Goal: Ask a question

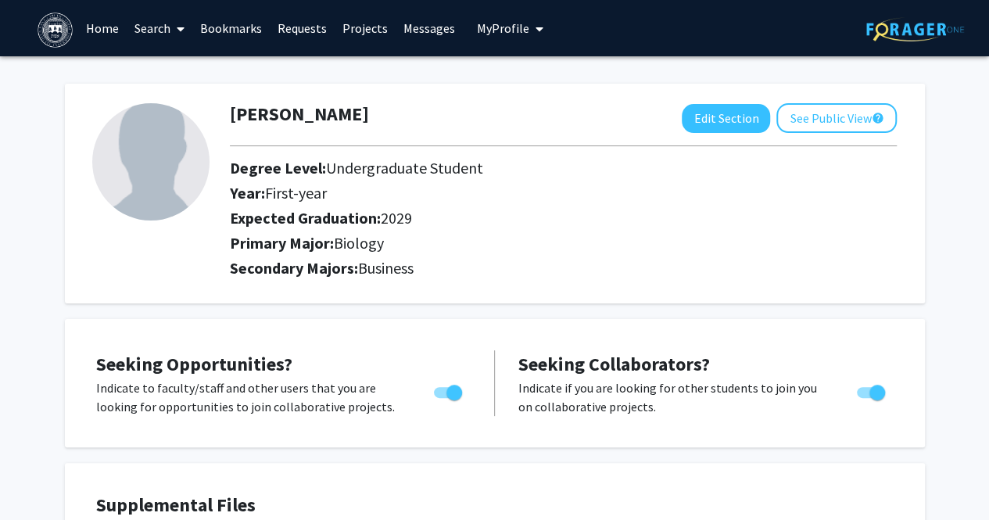
click at [98, 28] on link "Home" at bounding box center [102, 28] width 48 height 55
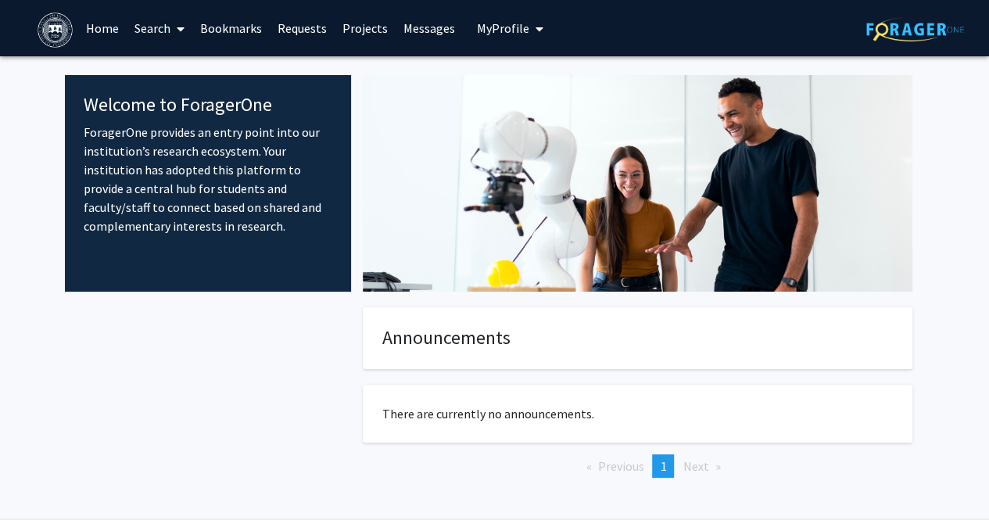
click at [145, 29] on link "Search" at bounding box center [160, 28] width 66 height 55
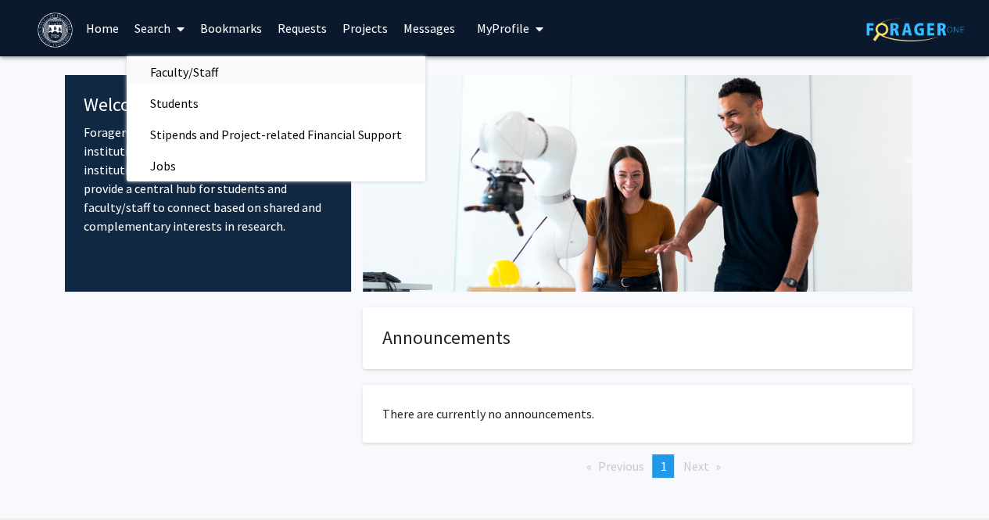
click at [178, 75] on span "Faculty/Staff" at bounding box center [184, 71] width 115 height 31
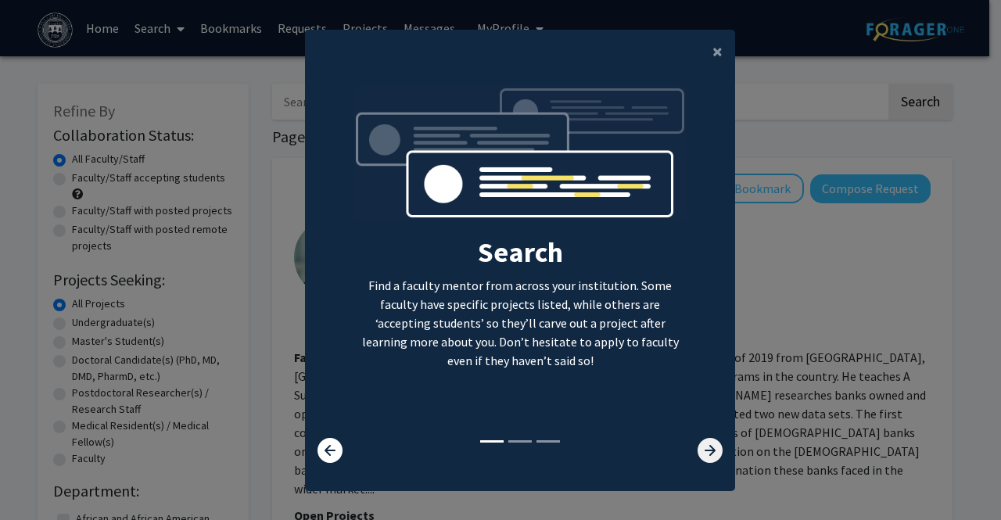
click at [697, 446] on icon at bounding box center [709, 450] width 25 height 25
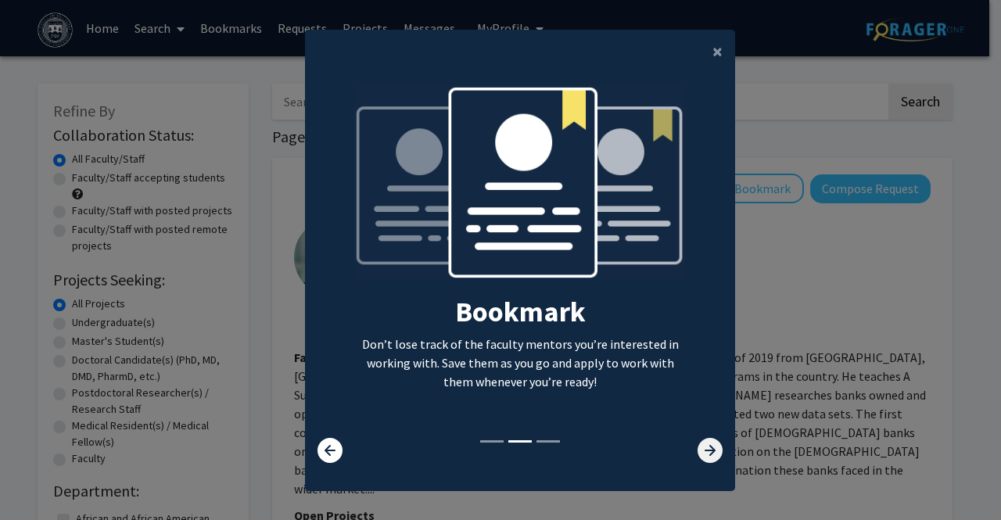
click at [697, 446] on icon at bounding box center [709, 450] width 25 height 25
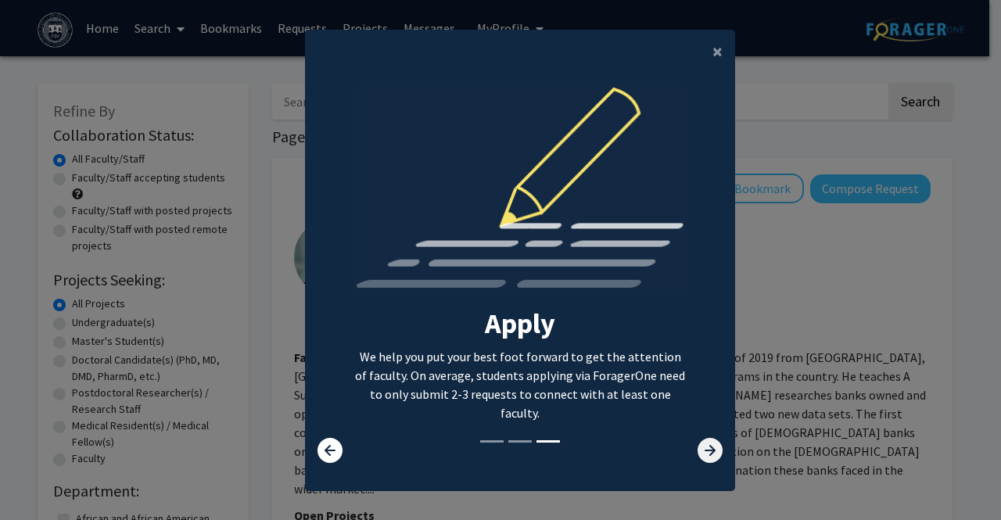
click at [700, 451] on icon at bounding box center [709, 450] width 25 height 25
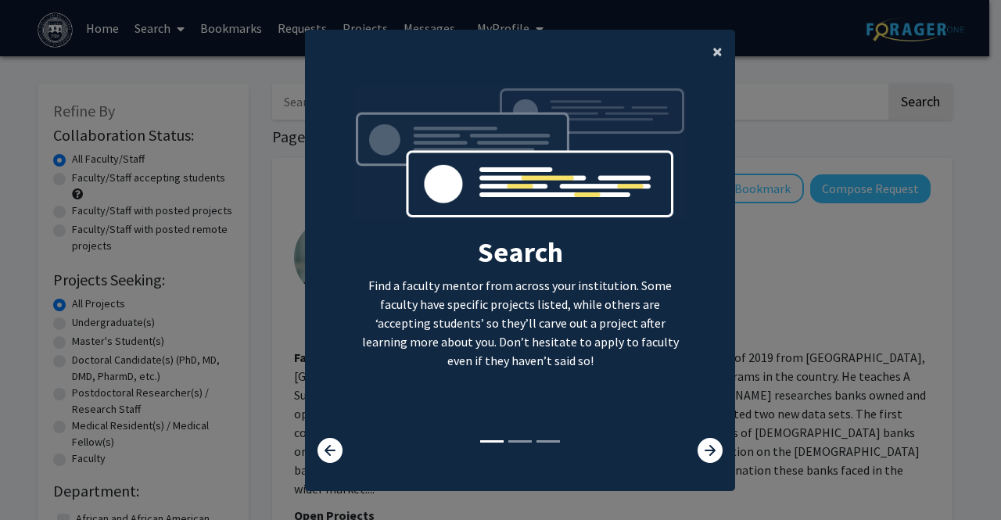
click at [712, 42] on span "×" at bounding box center [717, 51] width 10 height 24
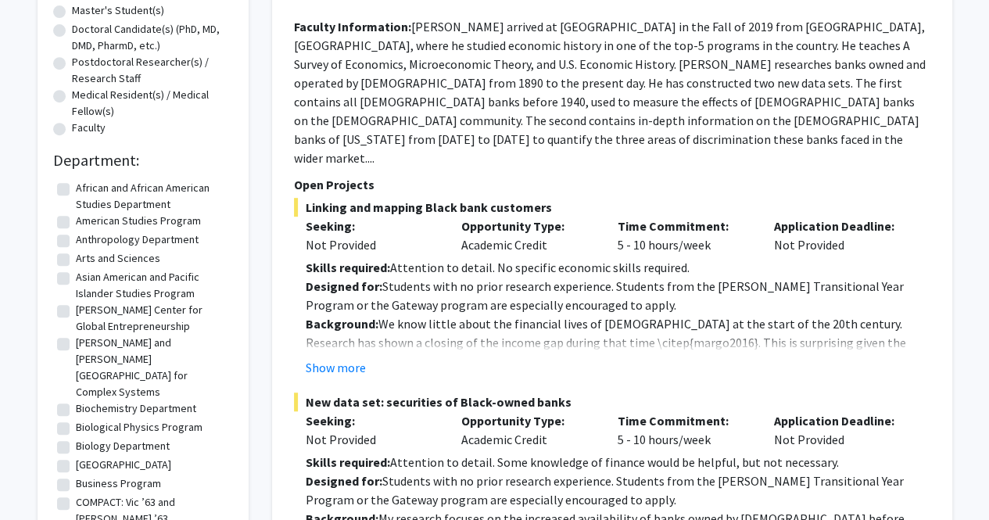
click at [109, 400] on label "Biochemistry Department" at bounding box center [136, 408] width 120 height 16
click at [86, 400] on input "Biochemistry Department" at bounding box center [81, 405] width 10 height 10
checkbox input "true"
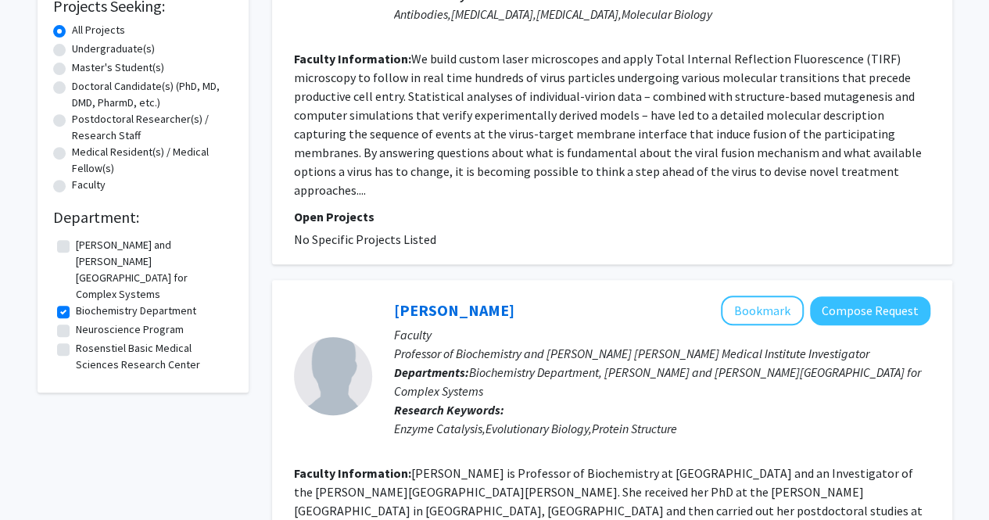
scroll to position [275, 0]
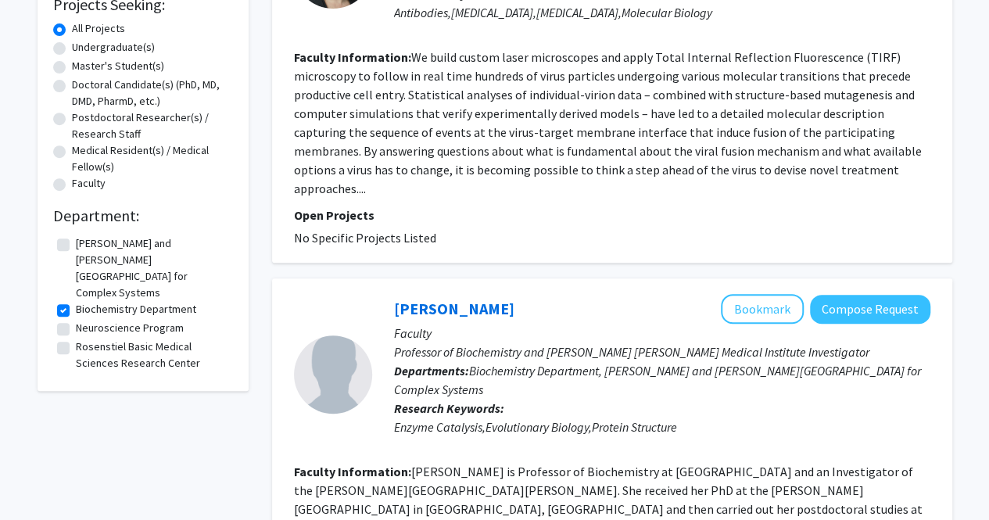
click at [166, 301] on label "Biochemistry Department" at bounding box center [136, 309] width 120 height 16
click at [86, 301] on input "Biochemistry Department" at bounding box center [81, 306] width 10 height 10
checkbox input "false"
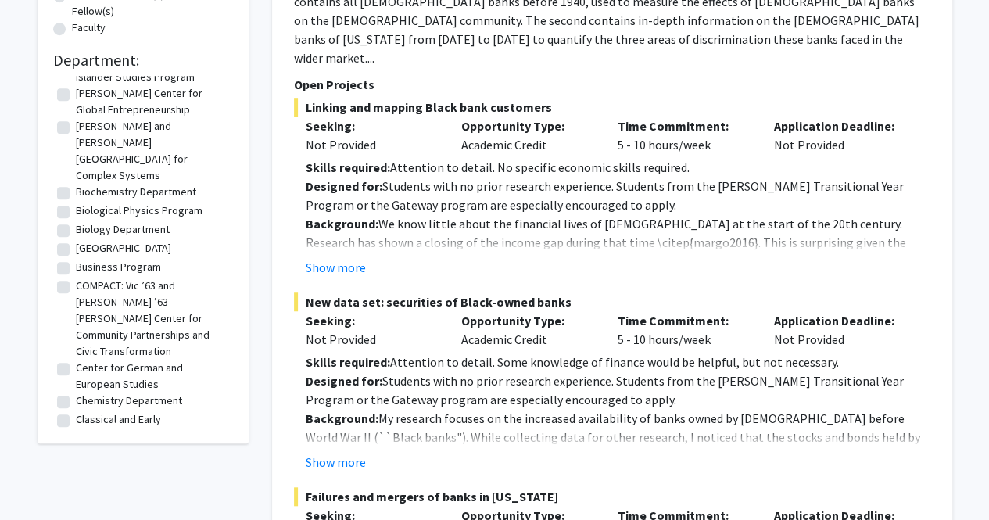
scroll to position [116, 0]
click at [120, 222] on label "Biology Department" at bounding box center [123, 230] width 94 height 16
click at [86, 222] on input "Biology Department" at bounding box center [81, 227] width 10 height 10
checkbox input "true"
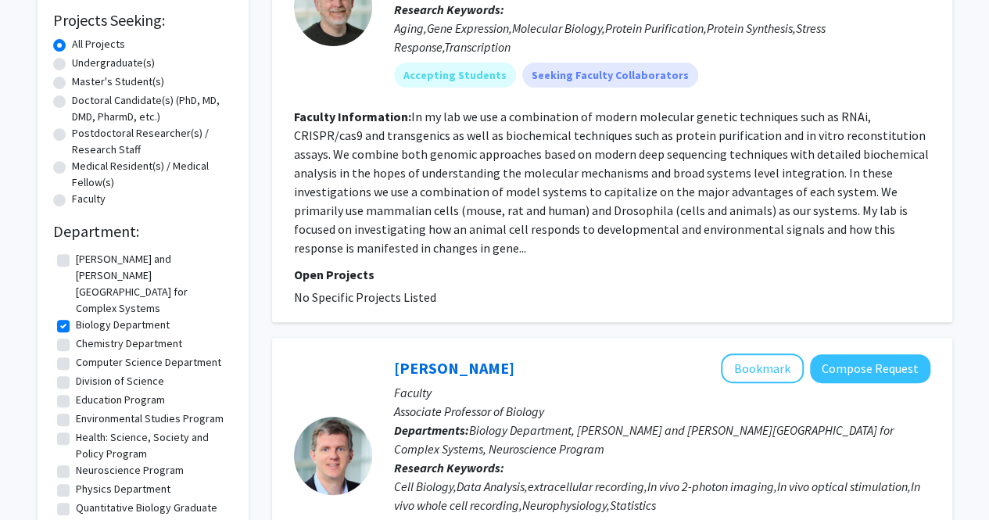
click at [164, 335] on label "Chemistry Department" at bounding box center [129, 343] width 106 height 16
click at [86, 335] on input "Chemistry Department" at bounding box center [81, 340] width 10 height 10
checkbox input "true"
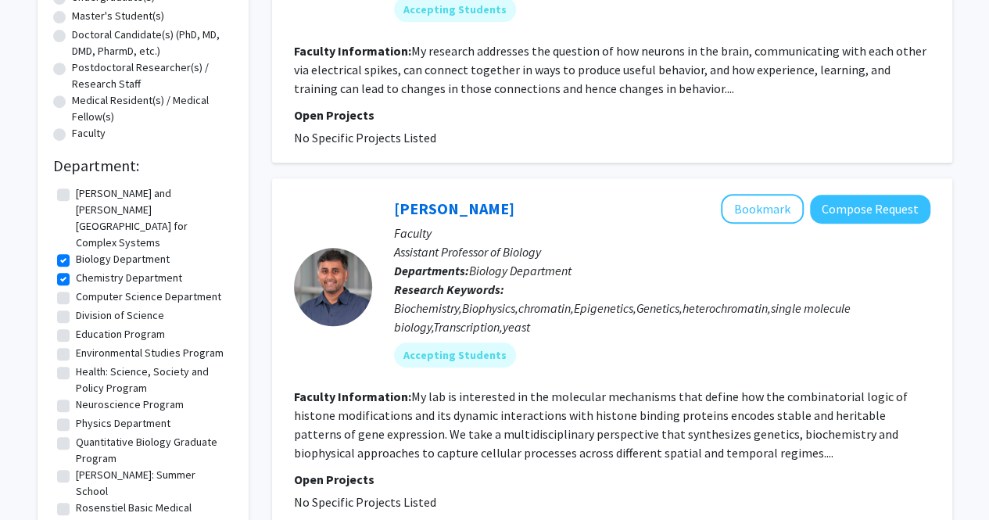
scroll to position [5, 0]
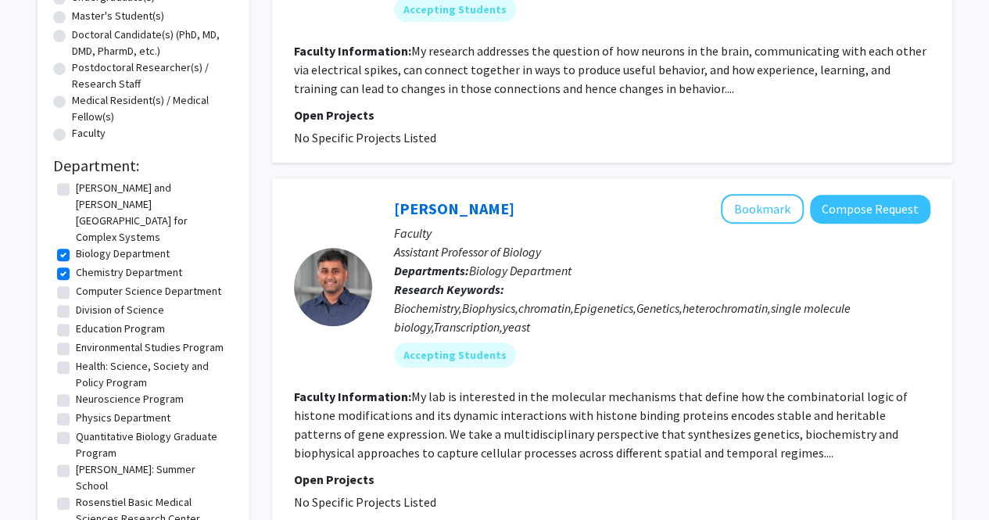
click at [148, 391] on label "Neuroscience Program" at bounding box center [130, 399] width 108 height 16
click at [86, 391] on input "Neuroscience Program" at bounding box center [81, 396] width 10 height 10
checkbox input "true"
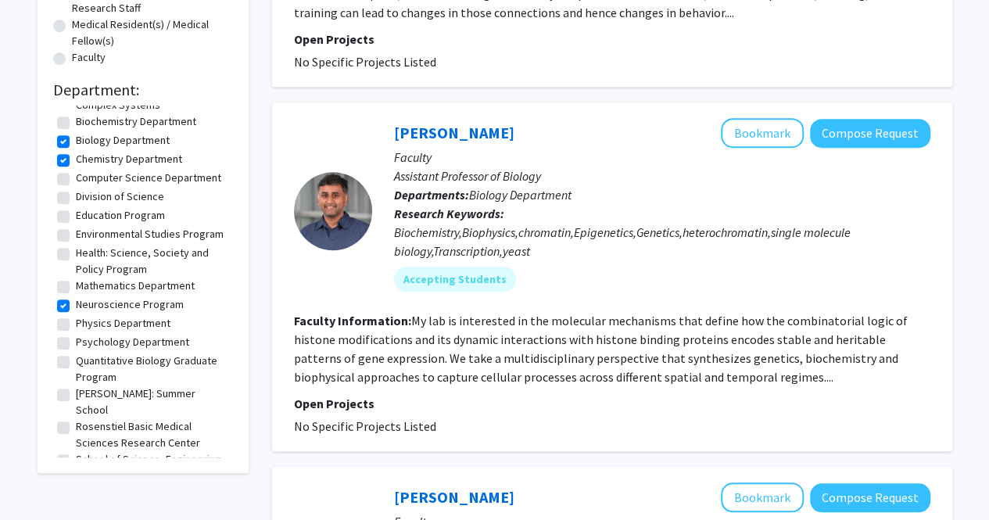
scroll to position [406, 0]
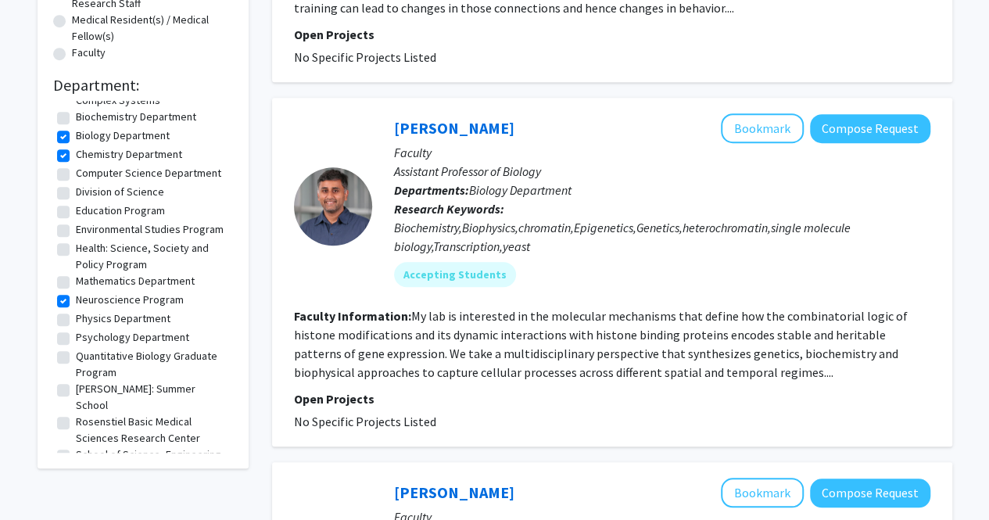
click at [163, 413] on label "Rosenstiel Basic Medical Sciences Research Center" at bounding box center [152, 429] width 153 height 33
click at [86, 413] on input "Rosenstiel Basic Medical Sciences Research Center" at bounding box center [81, 418] width 10 height 10
checkbox input "true"
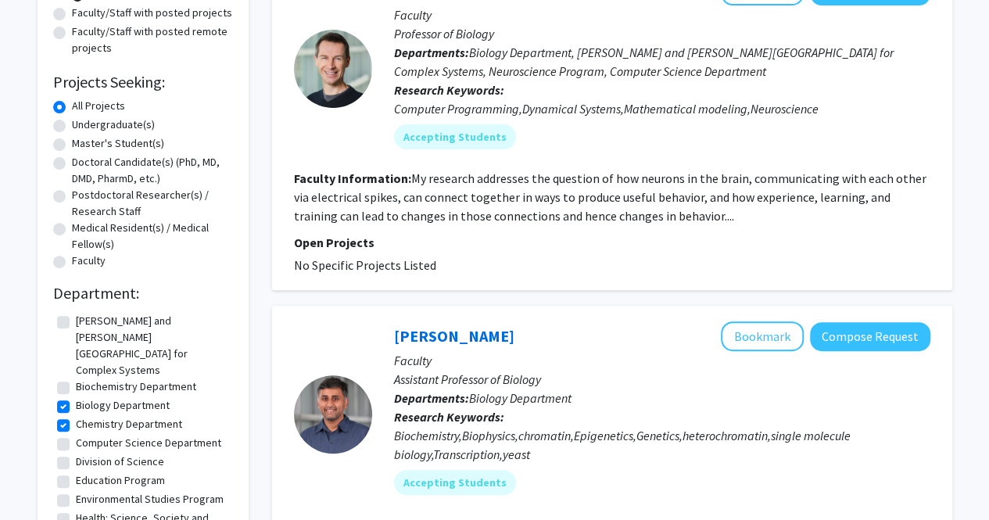
scroll to position [201, 0]
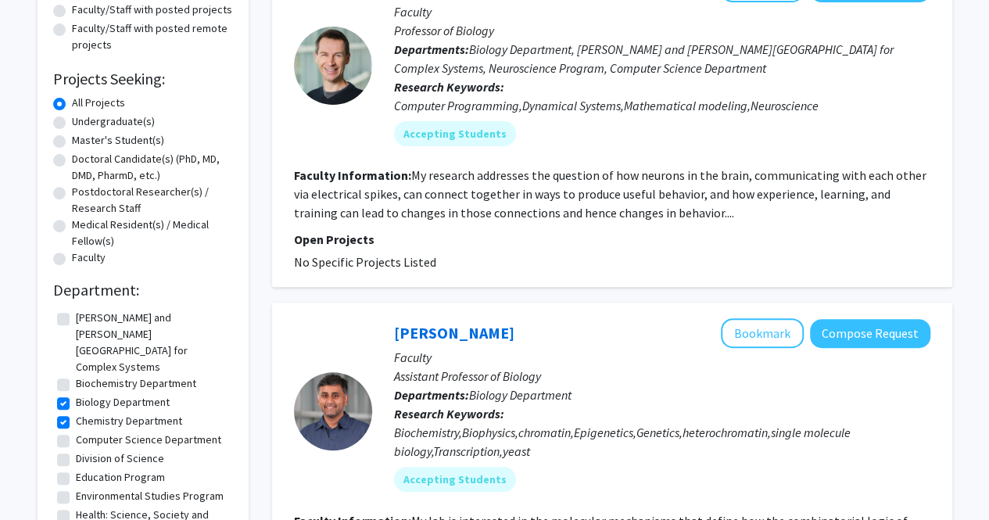
click at [167, 335] on label "[PERSON_NAME] and [PERSON_NAME][GEOGRAPHIC_DATA] for Complex Systems" at bounding box center [152, 343] width 153 height 66
click at [86, 320] on input "[PERSON_NAME] and [PERSON_NAME][GEOGRAPHIC_DATA] for Complex Systems" at bounding box center [81, 315] width 10 height 10
checkbox input "true"
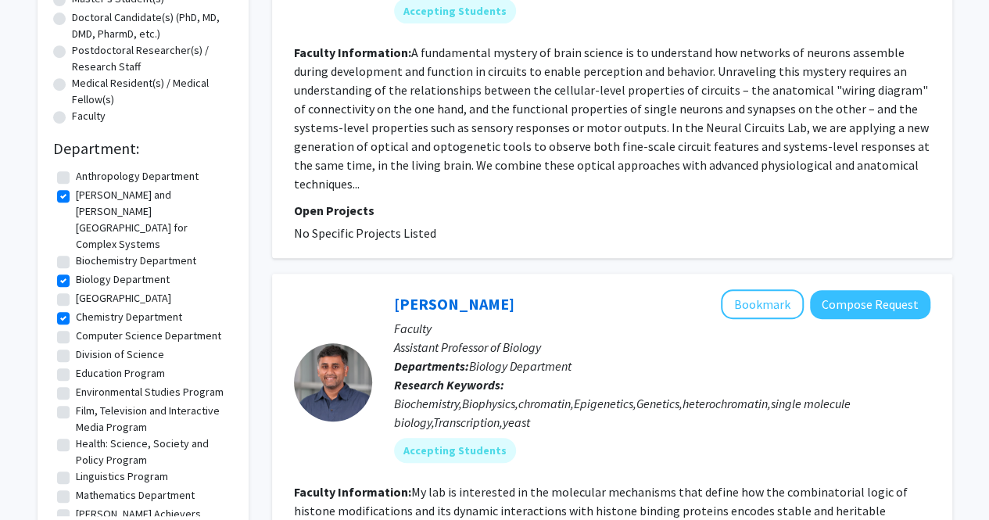
scroll to position [344, 0]
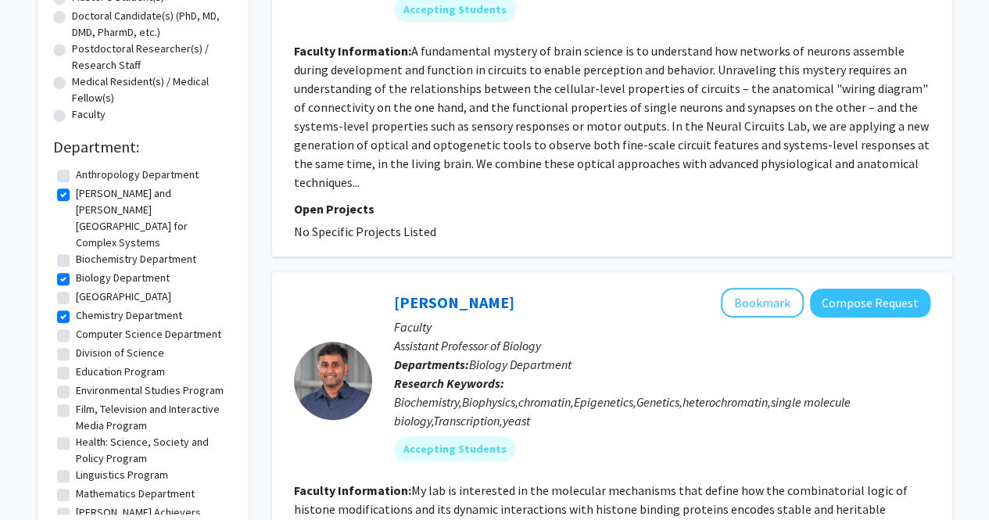
click at [177, 251] on label "Biochemistry Department" at bounding box center [136, 259] width 120 height 16
click at [86, 251] on input "Biochemistry Department" at bounding box center [81, 256] width 10 height 10
checkbox input "true"
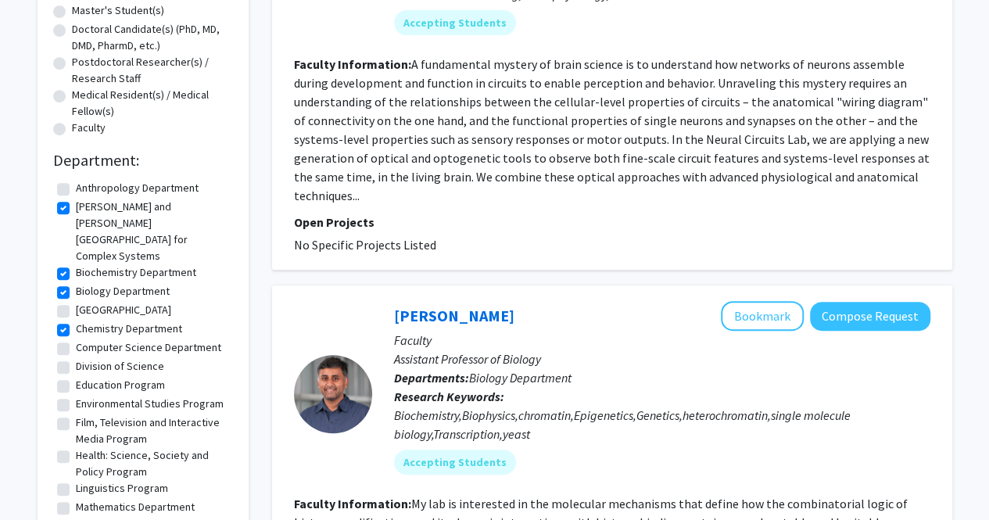
scroll to position [370, 0]
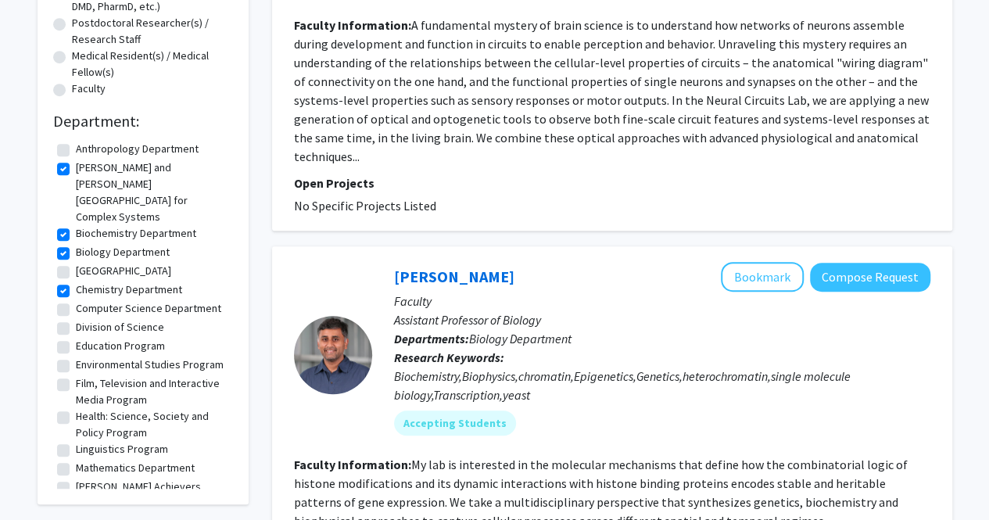
click at [152, 319] on label "Division of Science" at bounding box center [120, 327] width 88 height 16
click at [86, 319] on input "Division of Science" at bounding box center [81, 324] width 10 height 10
checkbox input "true"
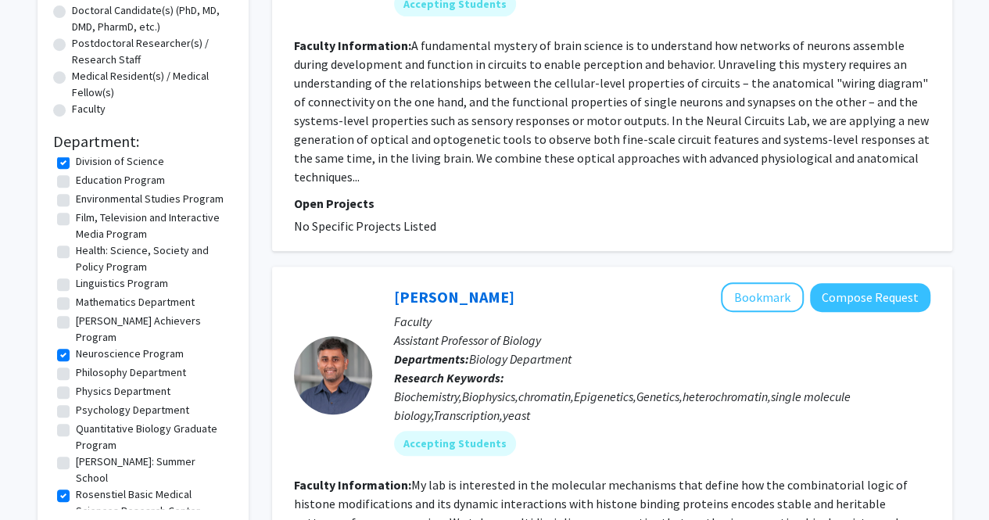
click at [174, 402] on label "Psychology Department" at bounding box center [132, 410] width 113 height 16
click at [86, 402] on input "Psychology Department" at bounding box center [81, 407] width 10 height 10
checkbox input "true"
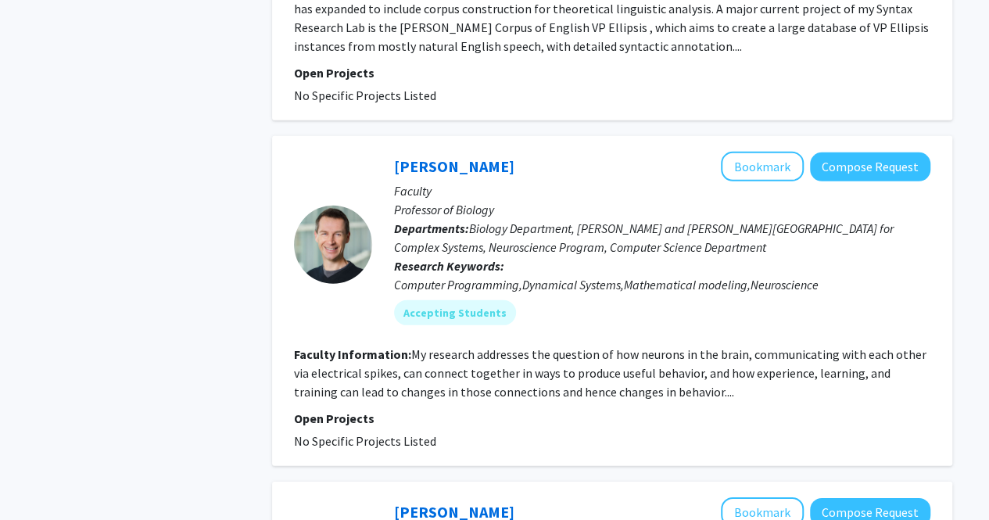
scroll to position [2129, 0]
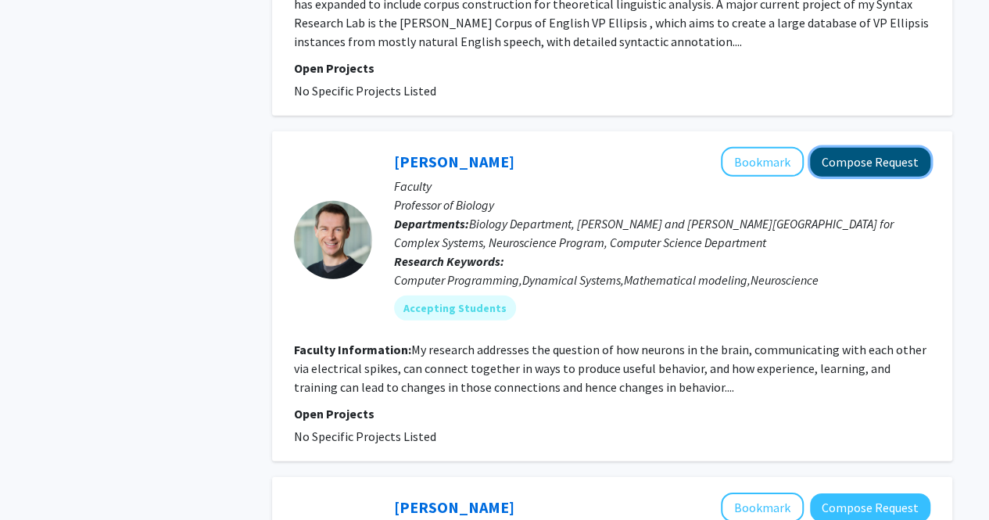
click at [878, 159] on button "Compose Request" at bounding box center [870, 162] width 120 height 29
